Goal: Transaction & Acquisition: Purchase product/service

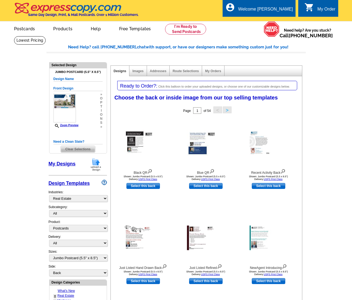
select select "785"
select select "1"
select select "2"
select select "back"
click at [80, 108] on div "Front Design Zoom Preview » o p t i o n s »" at bounding box center [77, 107] width 49 height 43
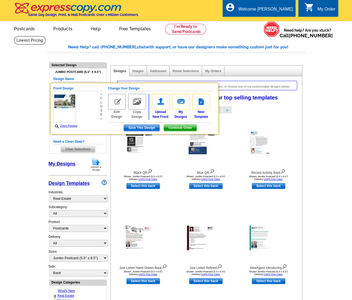
click at [30, 109] on main "Need Help? call 800-260-5887, chat with support, or have our designers make som…" at bounding box center [176, 266] width 352 height 460
click at [118, 100] on img at bounding box center [117, 102] width 18 height 16
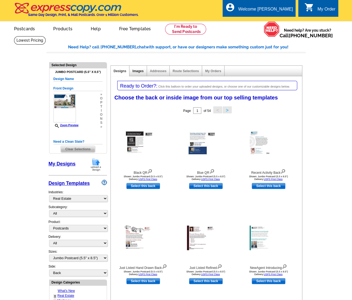
click at [140, 70] on link "Images" at bounding box center [137, 71] width 11 height 4
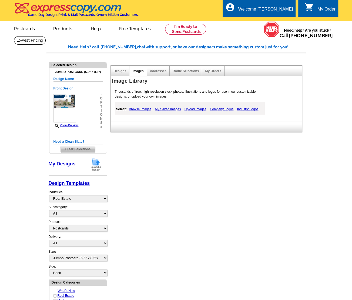
click at [140, 70] on link "Images" at bounding box center [137, 71] width 11 height 4
click at [201, 107] on link "Upload Images" at bounding box center [195, 109] width 25 height 6
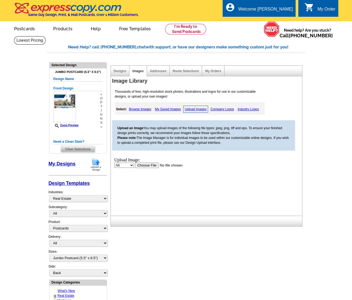
click at [147, 166] on input "file" at bounding box center [169, 165] width 68 height 6
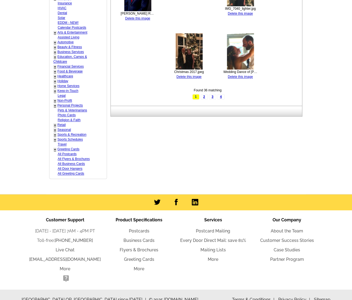
scroll to position [307, 0]
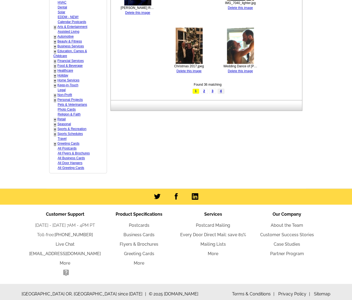
click at [221, 90] on link "4" at bounding box center [220, 90] width 7 height 5
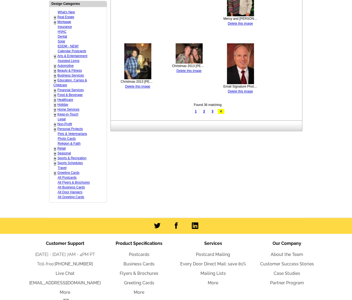
scroll to position [290, 0]
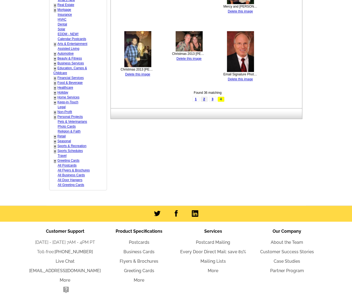
click at [202, 96] on link "2" at bounding box center [204, 98] width 7 height 5
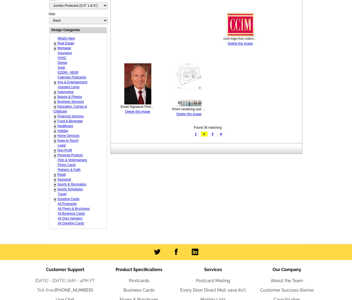
scroll to position [254, 0]
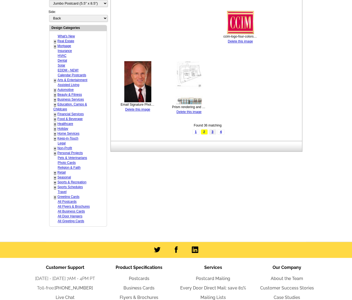
click at [211, 130] on link "3" at bounding box center [212, 131] width 7 height 5
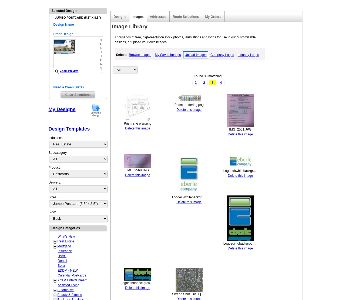
scroll to position [0, 0]
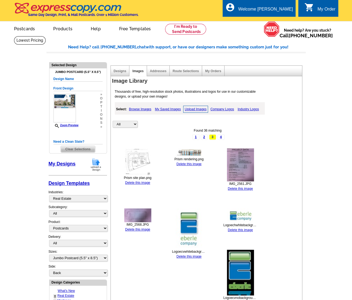
click at [200, 106] on link "Upload Images" at bounding box center [195, 109] width 25 height 7
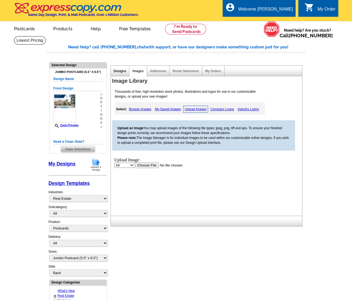
click at [120, 71] on link "Designs" at bounding box center [120, 71] width 13 height 4
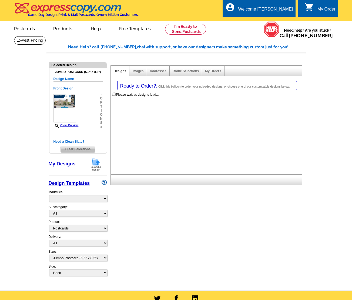
select select "1"
select select "2"
select select "back"
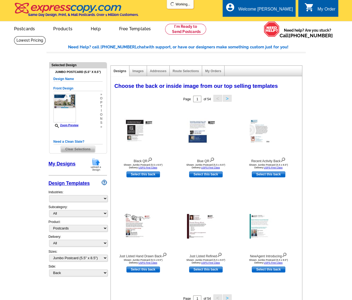
click at [95, 159] on img at bounding box center [96, 164] width 14 height 14
select select "785"
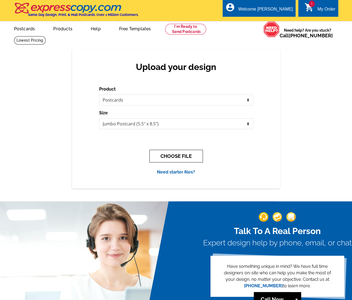
click at [185, 155] on button "CHOOSE FILE" at bounding box center [175, 156] width 53 height 13
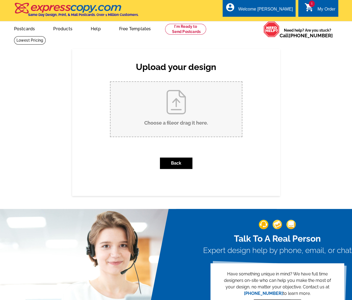
click at [179, 105] on input "Choose a file or drag it here ." at bounding box center [175, 109] width 131 height 55
type input "C:\fakepath\Postczrd BACK.pdf"
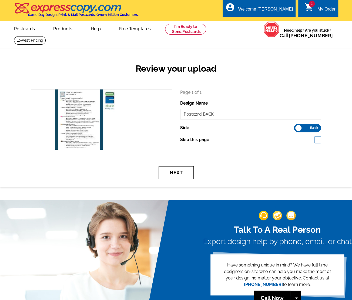
click at [181, 170] on button "Next" at bounding box center [175, 172] width 35 height 13
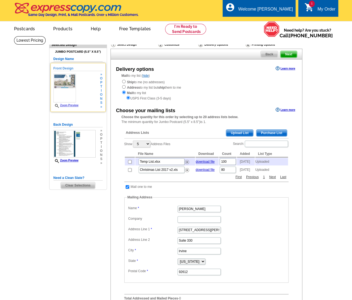
click at [72, 103] on div "Zoom Preview" at bounding box center [65, 91] width 25 height 34
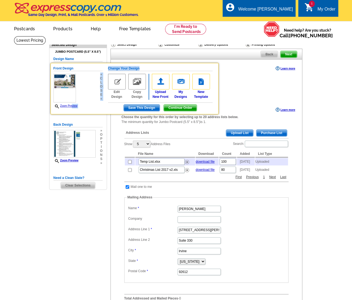
drag, startPoint x: 72, startPoint y: 103, endPoint x: 114, endPoint y: 79, distance: 48.8
click at [114, 79] on div "Front Design Zoom Preview « c l o s e « Change Your Design Edit Design Copy Des…" at bounding box center [134, 88] width 168 height 51
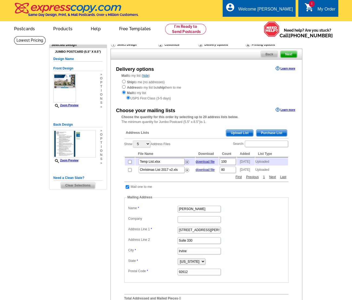
click at [114, 79] on div "Mail to my list ( hide ) Ship to me (no addresses) Address to my list but ship …" at bounding box center [206, 87] width 191 height 28
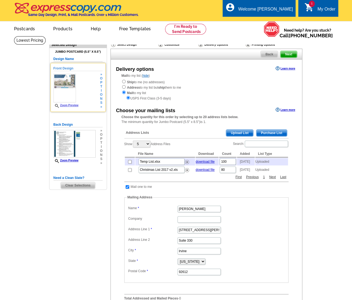
click at [76, 105] on link "Zoom Preview" at bounding box center [65, 105] width 25 height 3
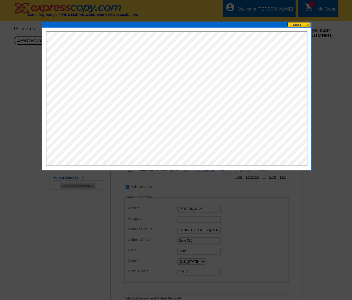
click at [295, 25] on button at bounding box center [299, 24] width 24 height 5
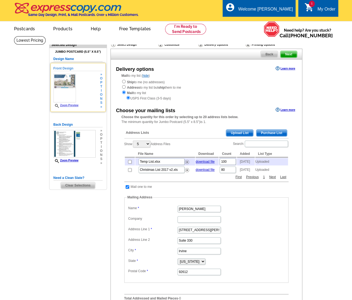
click at [76, 106] on link "Zoom Preview" at bounding box center [65, 105] width 25 height 3
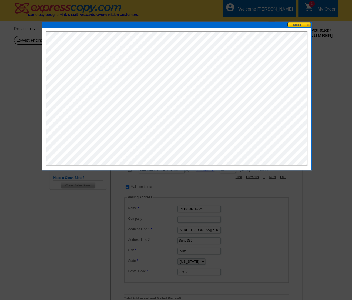
click at [293, 23] on button at bounding box center [299, 24] width 24 height 5
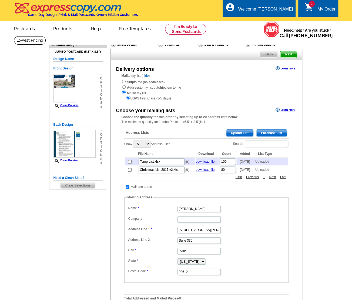
click at [183, 138] on div "Address Lists Purchase List Upload List" at bounding box center [206, 133] width 164 height 11
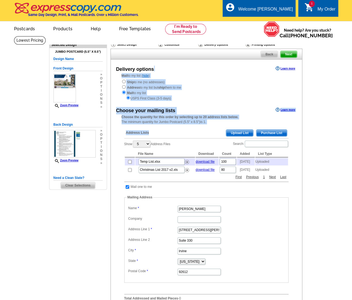
drag, startPoint x: 183, startPoint y: 138, endPoint x: 224, endPoint y: 61, distance: 87.8
click at [224, 61] on div "Delivery options Learn more Mail to my list ( hide ) Ship to me (no addresses) …" at bounding box center [206, 192] width 192 height 266
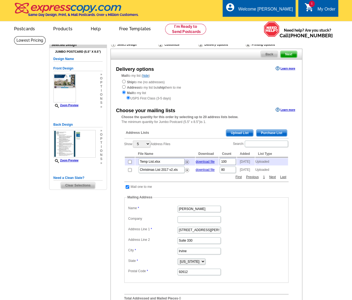
click at [219, 53] on div "Back Next" at bounding box center [206, 54] width 192 height 11
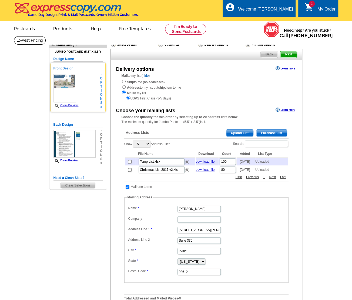
click at [68, 68] on h5 "Front Design" at bounding box center [77, 68] width 49 height 5
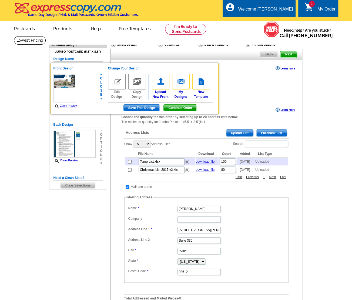
click at [116, 83] on img at bounding box center [117, 82] width 18 height 16
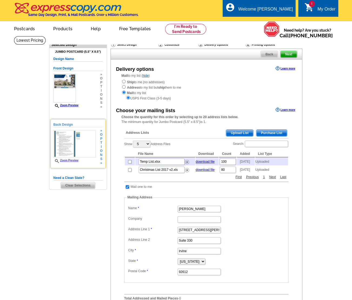
click at [67, 145] on img at bounding box center [74, 144] width 42 height 28
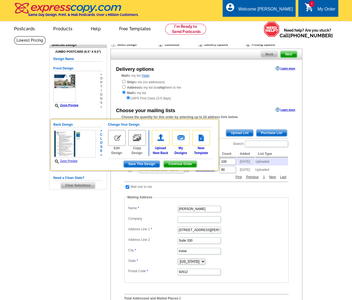
click at [67, 161] on link "Zoom Preview" at bounding box center [65, 160] width 24 height 3
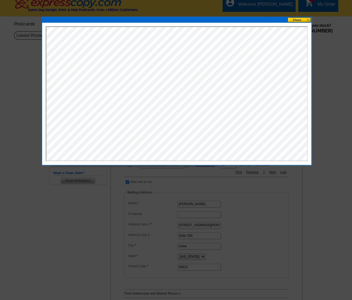
scroll to position [5, 0]
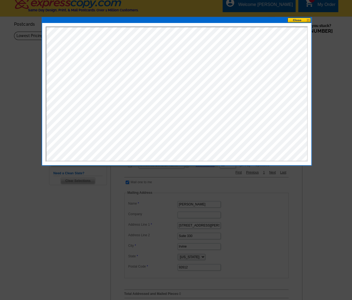
click at [307, 19] on button at bounding box center [299, 20] width 24 height 5
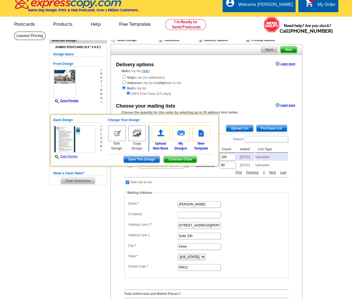
click at [224, 90] on div "Ship to me (no addresses) Address to my list but ship them to me Mail to my lis…" at bounding box center [205, 85] width 169 height 22
click at [85, 209] on div "Need Help? call [PHONE_NUMBER], chat with support, or have our designers make s…" at bounding box center [175, 192] width 259 height 323
drag, startPoint x: 176, startPoint y: 116, endPoint x: 175, endPoint y: 113, distance: 3.7
click at [175, 113] on div "Need Help? call [PHONE_NUMBER], chat with support, or have our designers make s…" at bounding box center [175, 192] width 259 height 323
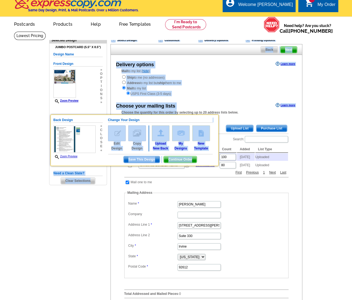
click at [210, 87] on div "Ship to me (no addresses) Address to my list but ship them to me Mail to my lis…" at bounding box center [205, 85] width 169 height 22
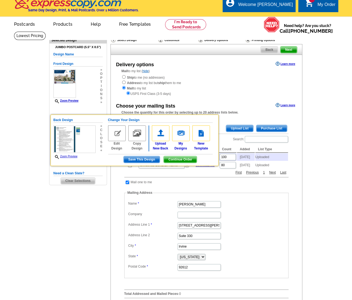
click at [57, 172] on h5 "Need a Clean Slate?" at bounding box center [77, 173] width 49 height 5
click at [18, 183] on main "Need Help? call [PHONE_NUMBER], chat with support, or have our designers make s…" at bounding box center [176, 195] width 352 height 328
